Goal: Understand site structure: Understand site structure

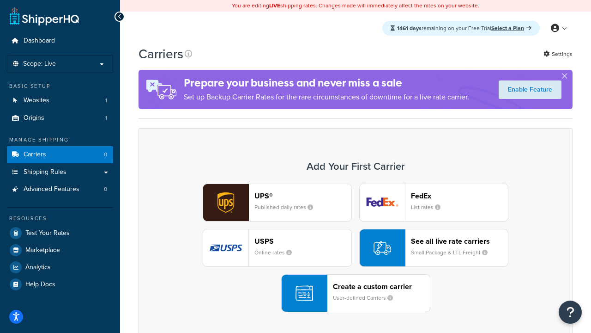
click at [356, 248] on div "UPS® Published daily rates FedEx List rates USPS Online rates See all live rate…" at bounding box center [355, 247] width 415 height 128
click at [460, 195] on header "FedEx" at bounding box center [459, 195] width 97 height 9
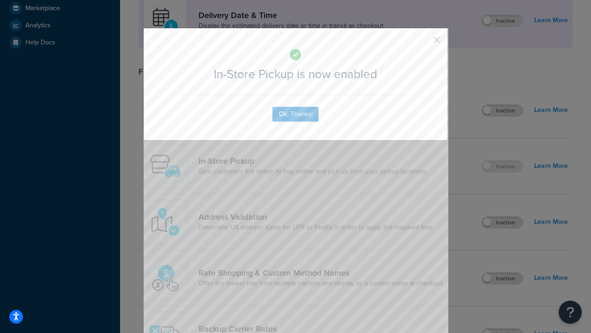
click at [423, 43] on button "button" at bounding box center [423, 43] width 2 height 2
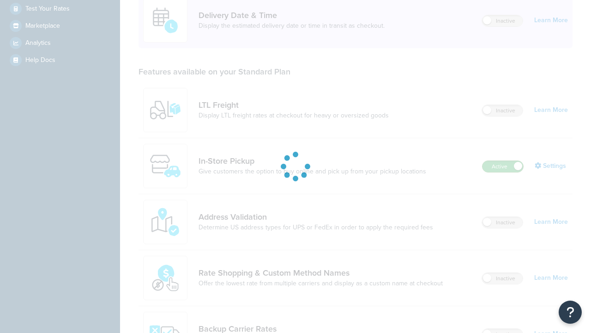
click at [503, 161] on label "Active" at bounding box center [503, 166] width 41 height 11
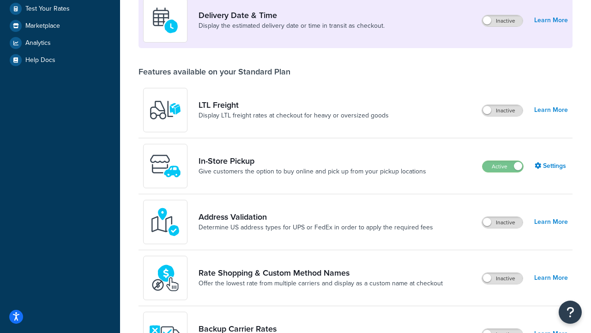
scroll to position [402, 0]
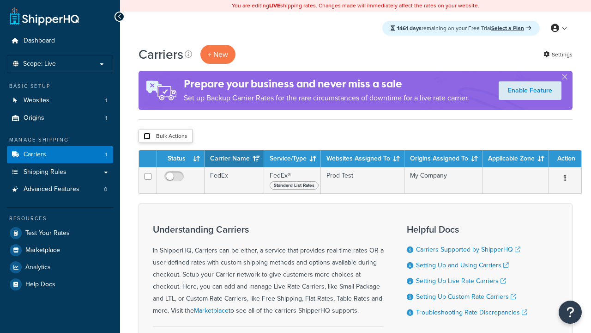
click at [147, 136] on input "checkbox" at bounding box center [147, 136] width 7 height 7
checkbox input "true"
click at [0, 0] on button "Delete" at bounding box center [0, 0] width 0 height 0
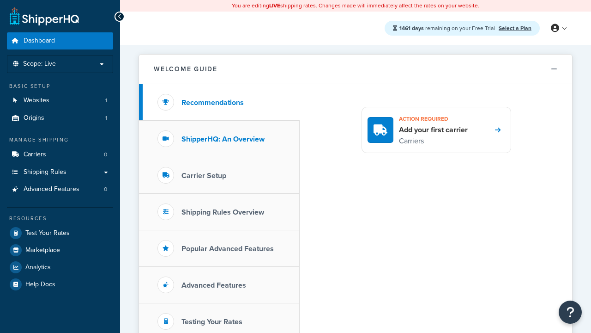
click at [223, 139] on h3 "ShipperHQ: An Overview" at bounding box center [222, 139] width 83 height 8
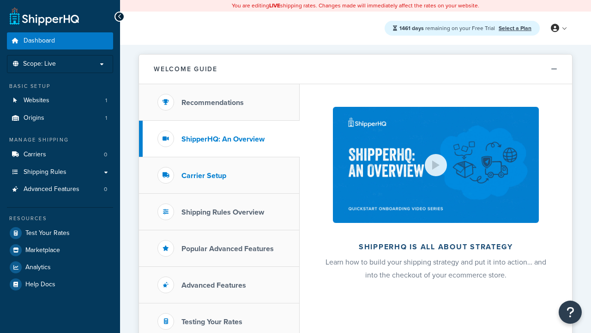
click at [204, 175] on h3 "Carrier Setup" at bounding box center [203, 175] width 45 height 8
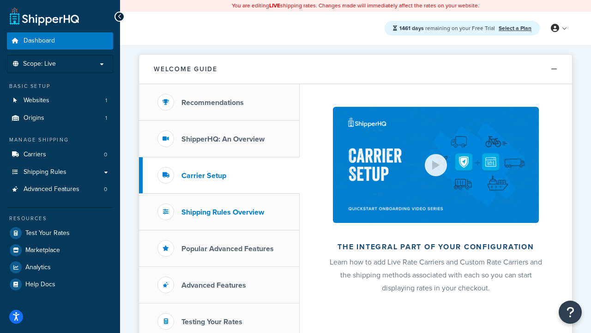
click at [223, 212] on h3 "Shipping Rules Overview" at bounding box center [222, 212] width 83 height 8
click at [228, 248] on h3 "Popular Advanced Features" at bounding box center [227, 248] width 92 height 8
click at [212, 321] on h3 "Testing Your Rates" at bounding box center [211, 321] width 61 height 8
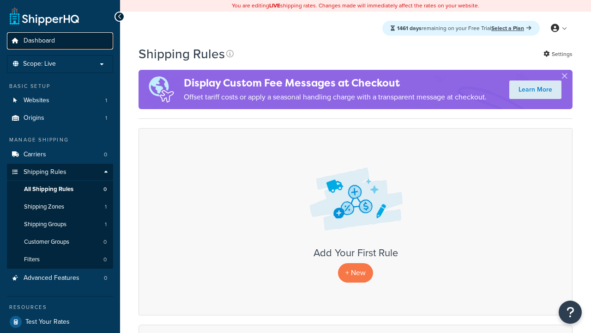
click at [39, 41] on span "Dashboard" at bounding box center [39, 41] width 31 height 8
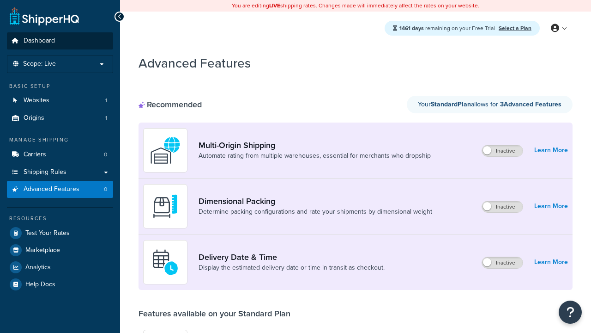
click at [39, 41] on span "Dashboard" at bounding box center [39, 41] width 31 height 8
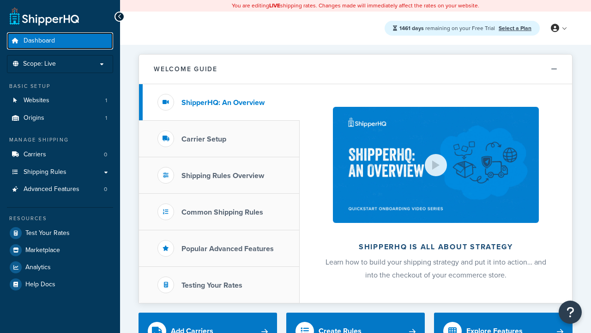
click at [39, 41] on span "Dashboard" at bounding box center [39, 41] width 31 height 8
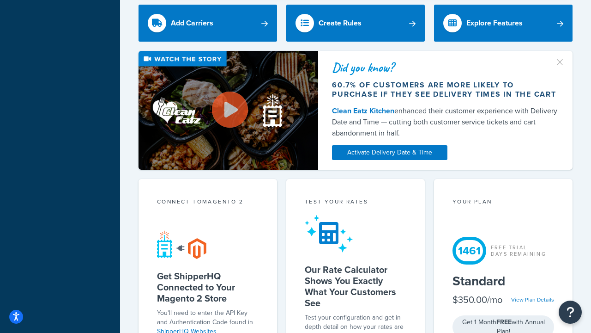
click at [356, 197] on div "Test your rates" at bounding box center [356, 202] width 102 height 11
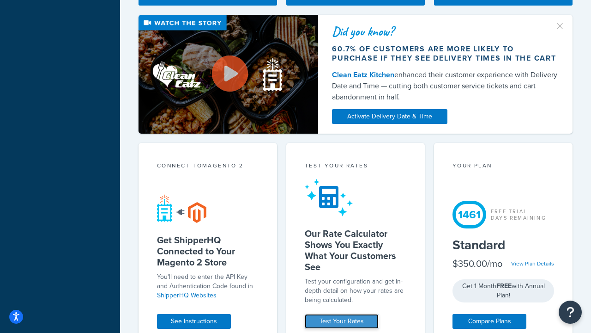
click at [342, 321] on link "Test Your Rates" at bounding box center [342, 321] width 74 height 15
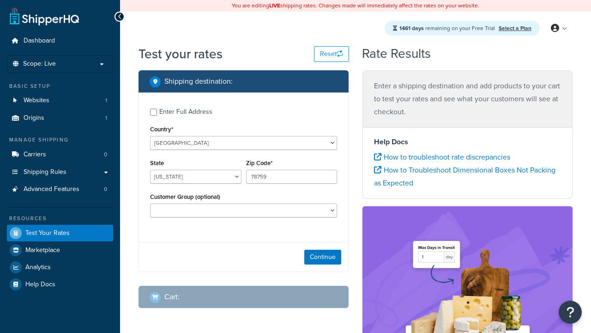
select select "[GEOGRAPHIC_DATA]"
click at [39, 41] on span "Dashboard" at bounding box center [39, 41] width 31 height 8
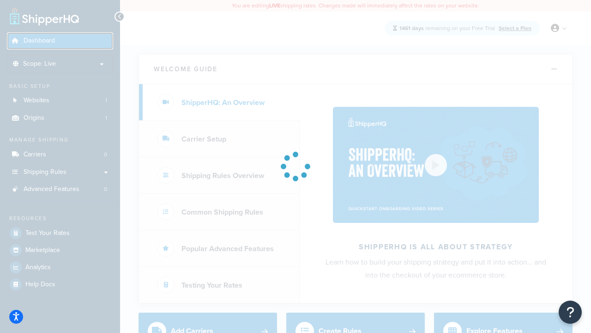
click at [39, 37] on span "Dashboard" at bounding box center [39, 41] width 31 height 8
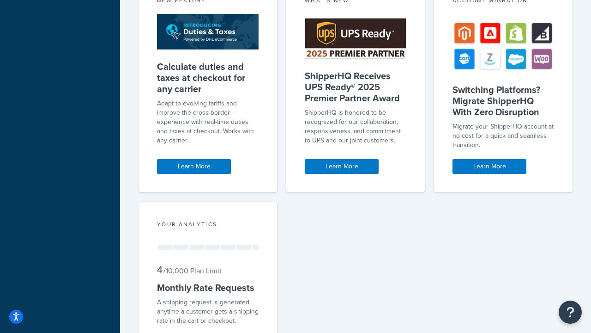
scroll to position [0, 0]
